Goal: Task Accomplishment & Management: Manage account settings

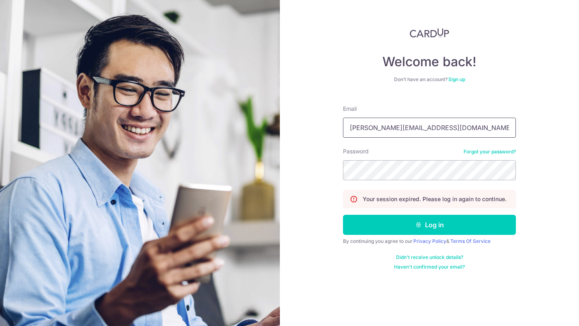
click at [439, 123] on input "audrey.chua11@gmail.com" at bounding box center [429, 128] width 173 height 20
click at [438, 126] on input "[PERSON_NAME][EMAIL_ADDRESS][DOMAIN_NAME]" at bounding box center [429, 128] width 173 height 20
click at [464, 100] on form "Email audrey.chua11@gmail.com Password Forgot your password? Your session expir…" at bounding box center [429, 185] width 173 height 172
click at [450, 123] on input "audrey.chua11@gmail.com" at bounding box center [429, 128] width 173 height 20
drag, startPoint x: 450, startPoint y: 123, endPoint x: 458, endPoint y: 125, distance: 8.0
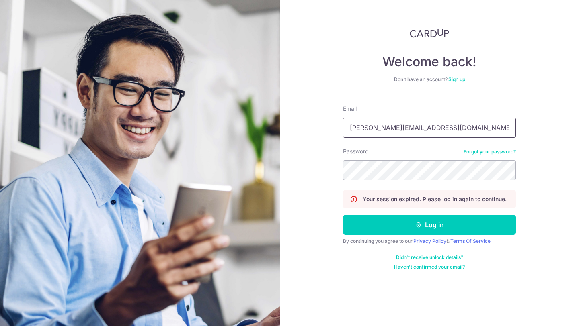
click at [458, 125] on input "audrey.chua11@gmail.com" at bounding box center [429, 128] width 173 height 20
type input "[EMAIL_ADDRESS][DOMAIN_NAME]"
click at [335, 173] on div "Welcome back! Don’t have an account? Sign up Email Jordancheongxq@gmail.com Pas…" at bounding box center [429, 163] width 299 height 326
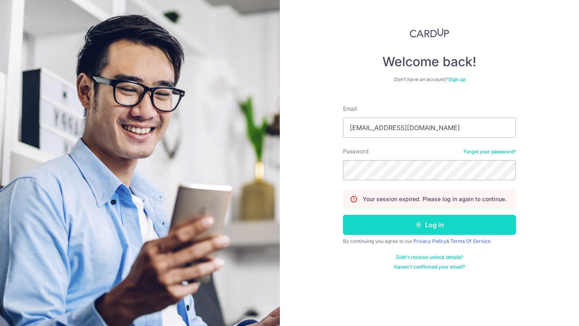
click at [401, 227] on button "Log in" at bounding box center [429, 225] width 173 height 20
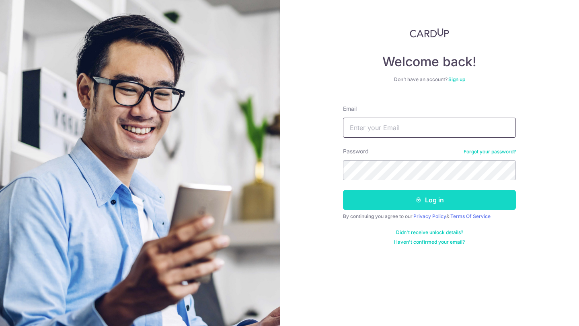
type input "audrey.chua11@gmail.com"
click at [415, 196] on button "Log in" at bounding box center [429, 200] width 173 height 20
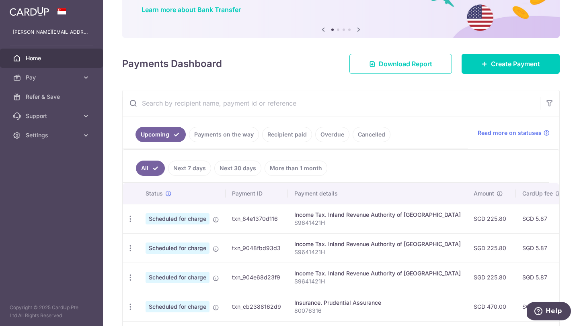
scroll to position [67, 0]
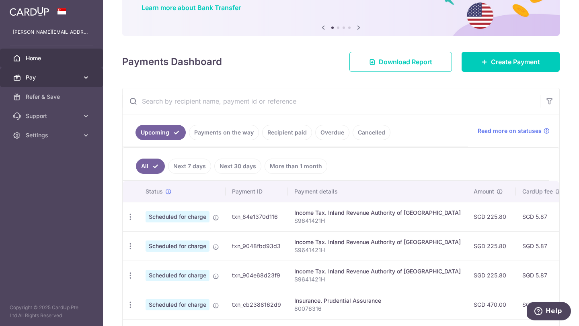
click at [88, 78] on icon at bounding box center [86, 78] width 8 height 8
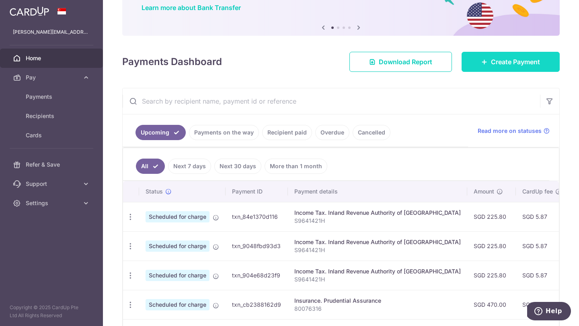
click at [526, 55] on link "Create Payment" at bounding box center [510, 62] width 98 height 20
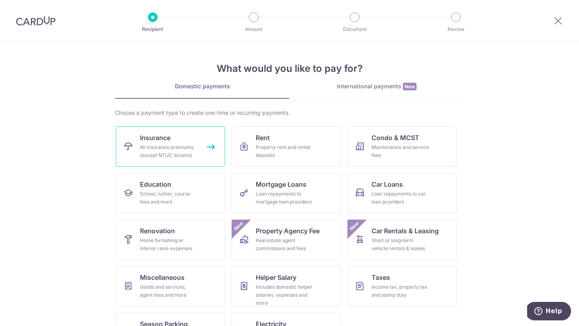
click at [178, 151] on div "All insurance premiums (except NTUC Income)" at bounding box center [169, 151] width 58 height 16
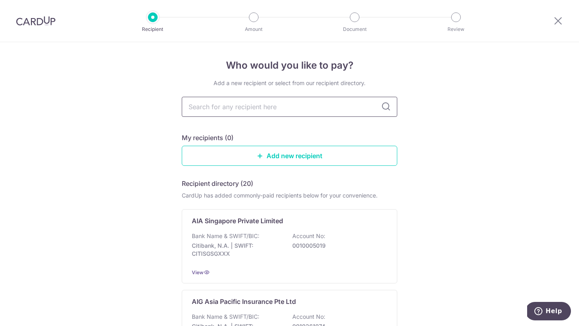
click at [255, 106] on input "text" at bounding box center [289, 107] width 215 height 20
type input "pru"
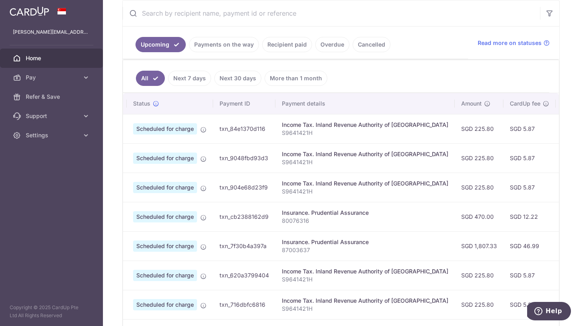
scroll to position [0, 14]
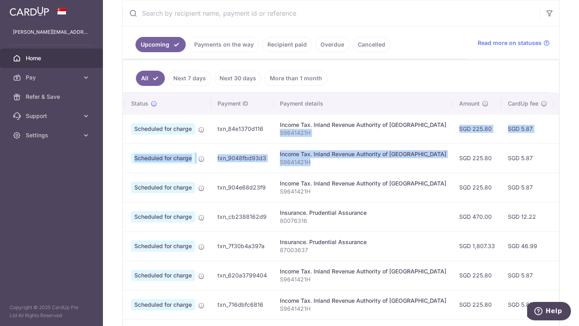
drag, startPoint x: 280, startPoint y: 132, endPoint x: 316, endPoint y: 167, distance: 49.7
click at [316, 167] on tbody "Update payment Cancel payment Scheduled for charge txn_84e1370d116 Income Tax. …" at bounding box center [436, 231] width 656 height 235
click at [316, 167] on td "Income Tax. Inland Revenue Authority of Singapore S9641421H" at bounding box center [362, 157] width 179 height 29
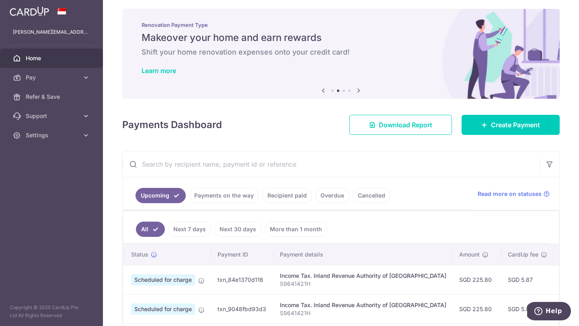
scroll to position [0, 0]
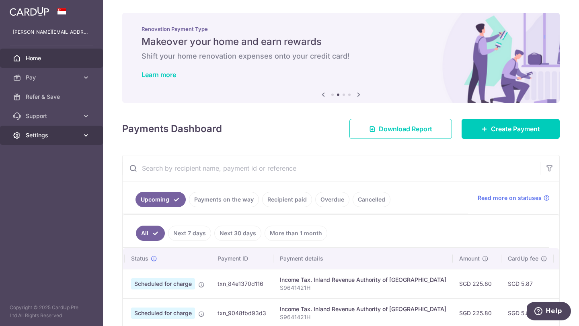
click at [90, 133] on link "Settings" at bounding box center [51, 135] width 103 height 19
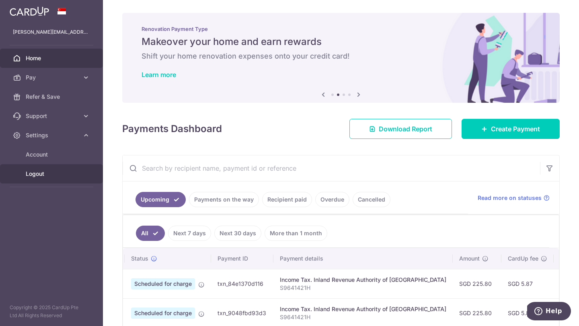
click at [50, 171] on span "Logout" at bounding box center [52, 174] width 53 height 8
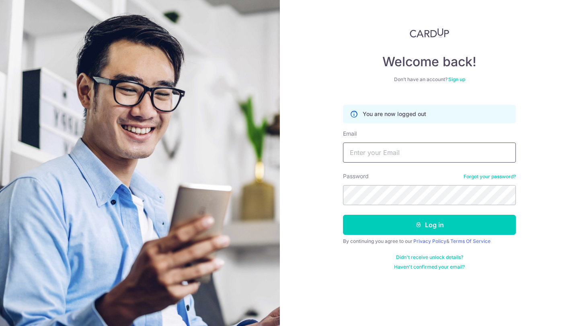
type input "[EMAIL_ADDRESS][DOMAIN_NAME]"
click at [428, 153] on input "[EMAIL_ADDRESS][DOMAIN_NAME]" at bounding box center [429, 153] width 173 height 20
click at [347, 292] on div "Welcome back! Don’t have an account? Sign up You are now logged out Email [EMAI…" at bounding box center [429, 163] width 299 height 326
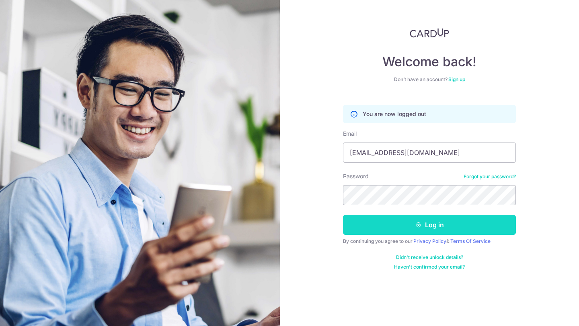
click at [399, 231] on button "Log in" at bounding box center [429, 225] width 173 height 20
